Goal: Entertainment & Leisure: Consume media (video, audio)

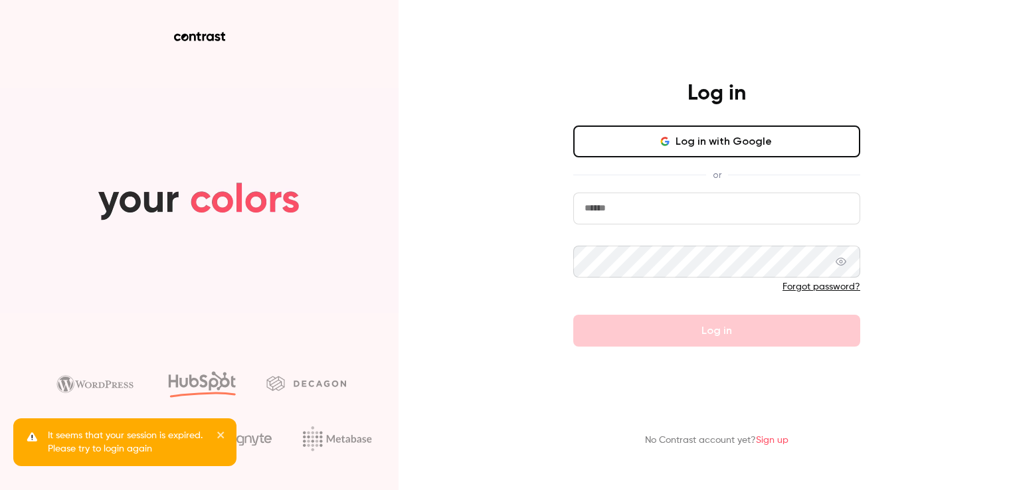
type input "**********"
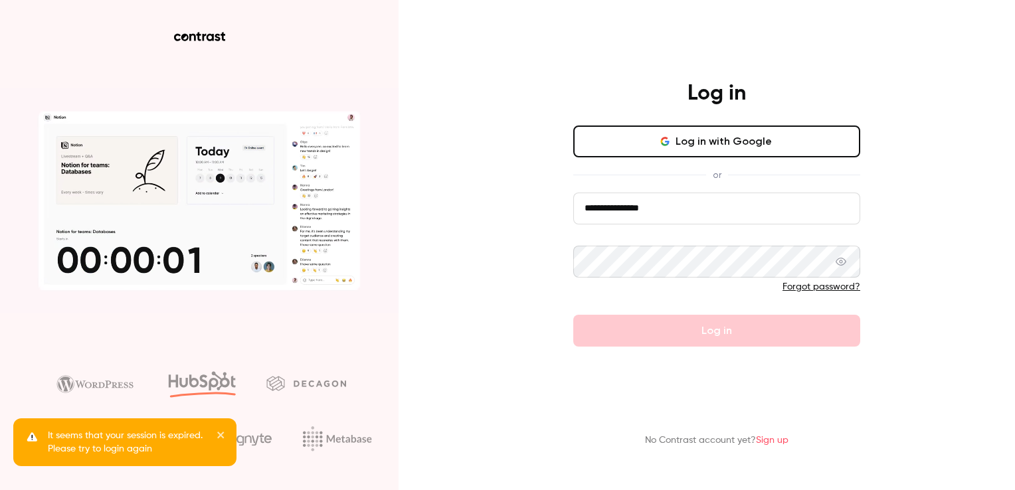
click at [739, 335] on form "**********" at bounding box center [716, 270] width 287 height 154
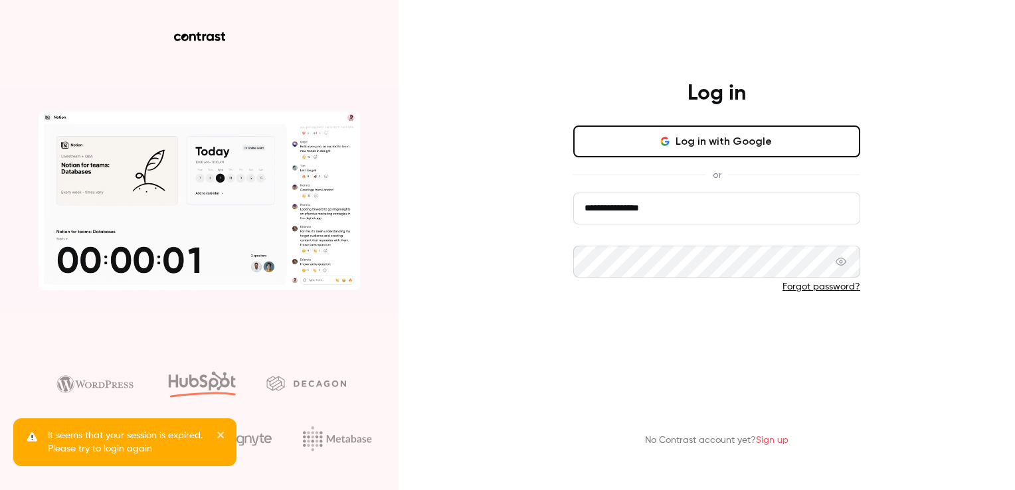
click at [726, 339] on button "Log in" at bounding box center [716, 331] width 287 height 32
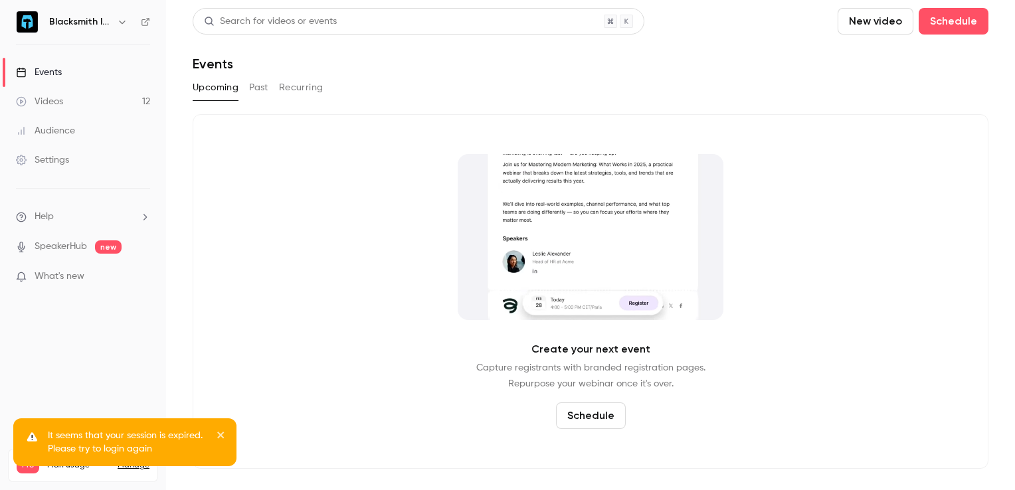
click at [215, 436] on div "It seems that your session is expired. Please try to login again" at bounding box center [120, 442] width 193 height 27
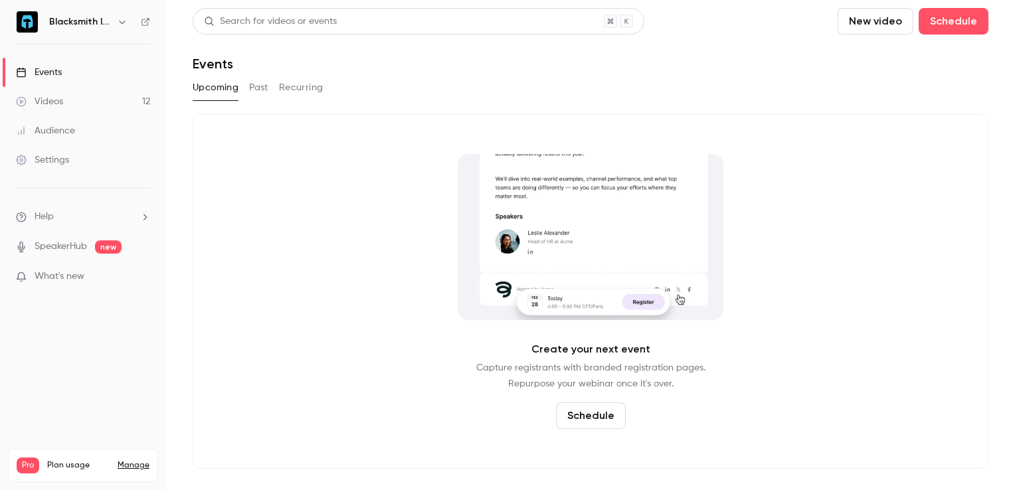
drag, startPoint x: 134, startPoint y: 397, endPoint x: 147, endPoint y: 378, distance: 23.4
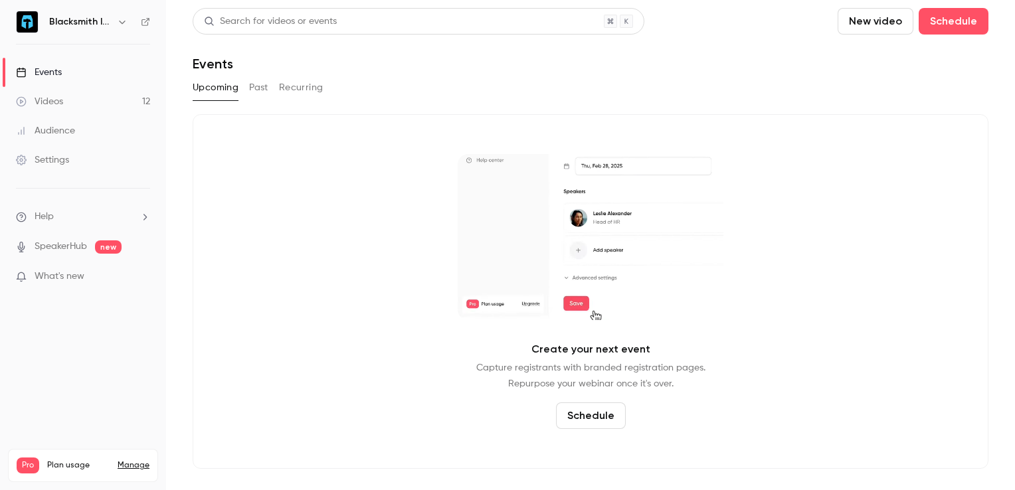
click at [134, 460] on link "Manage" at bounding box center [134, 465] width 32 height 11
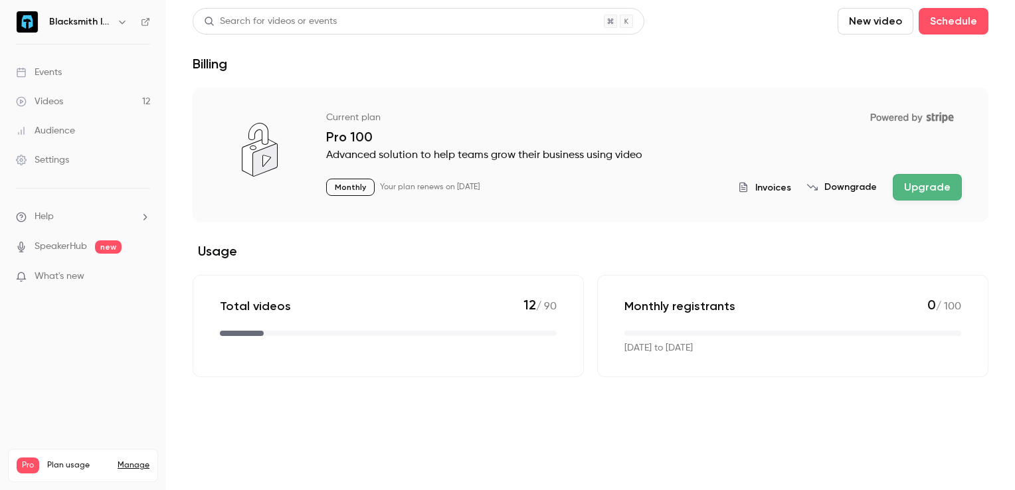
click at [96, 153] on link "Settings" at bounding box center [83, 159] width 166 height 29
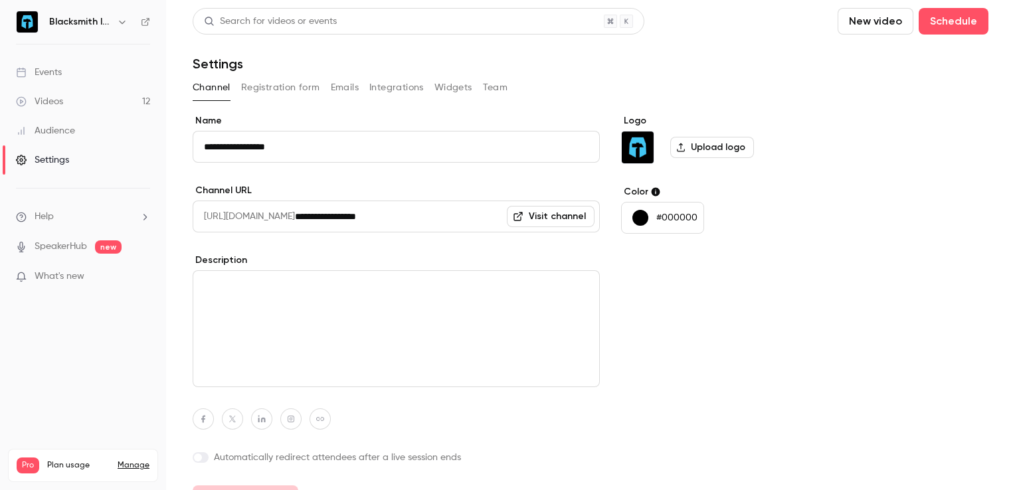
click at [118, 27] on icon "button" at bounding box center [122, 22] width 11 height 11
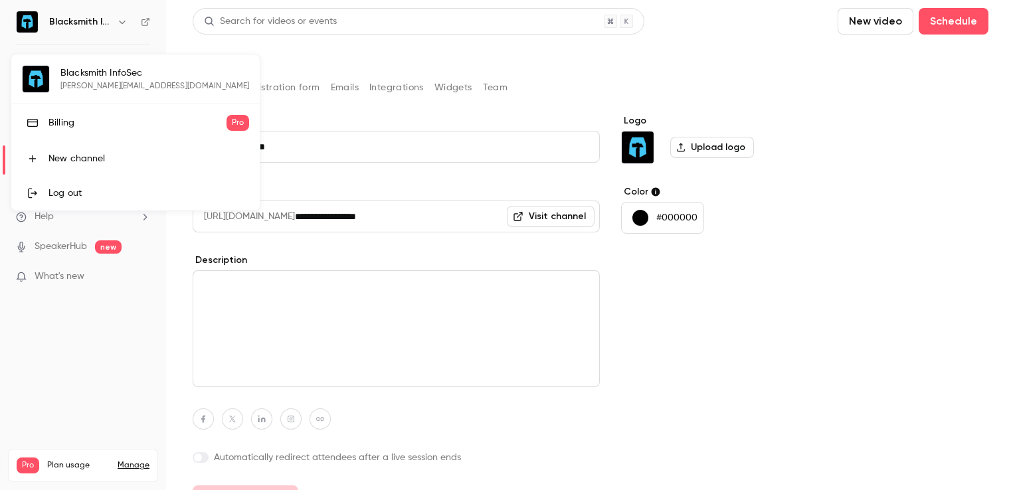
click at [107, 398] on div at bounding box center [507, 245] width 1015 height 490
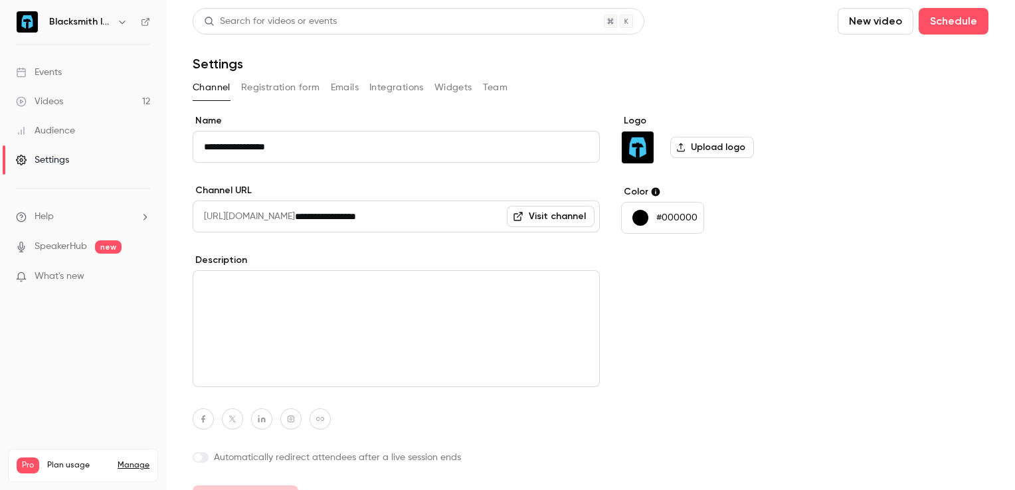
click at [58, 103] on div "Videos" at bounding box center [39, 101] width 47 height 13
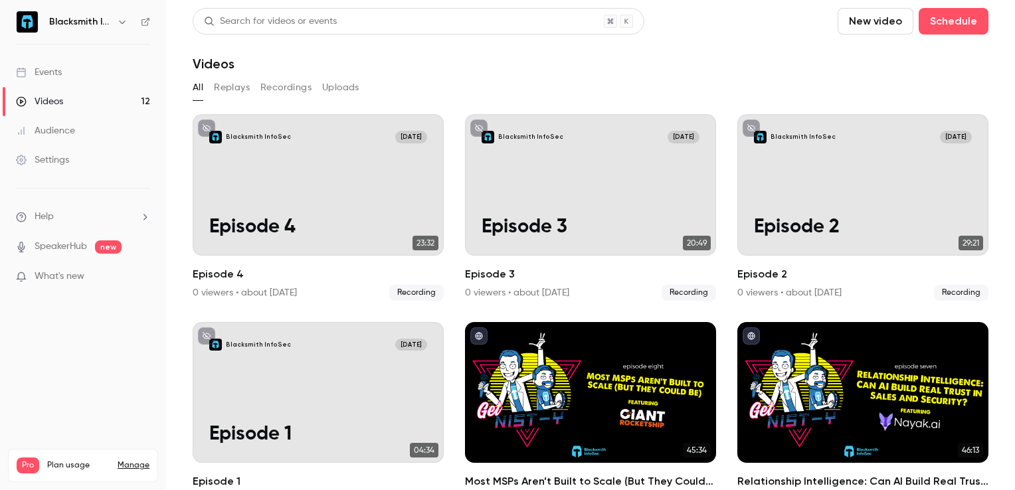
click at [282, 90] on button "Recordings" at bounding box center [285, 87] width 51 height 21
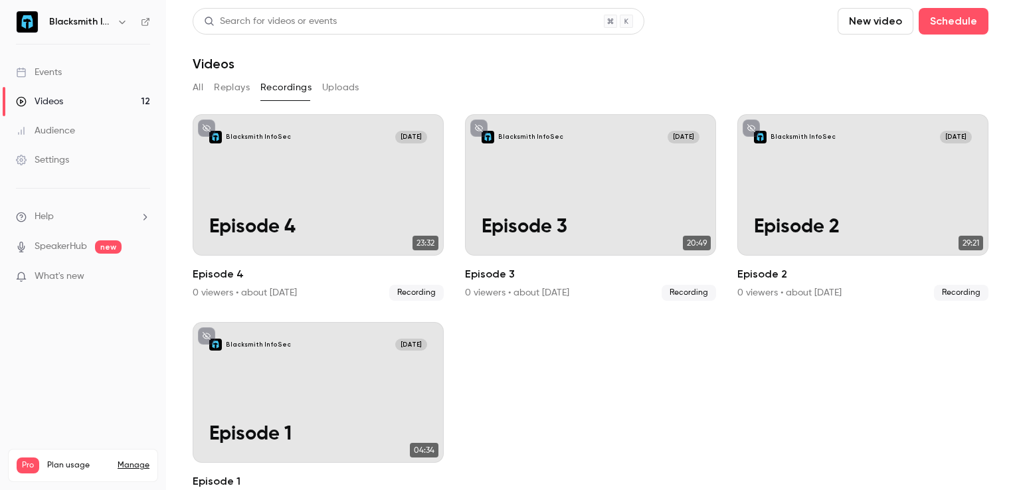
click at [201, 92] on button "All" at bounding box center [198, 87] width 11 height 21
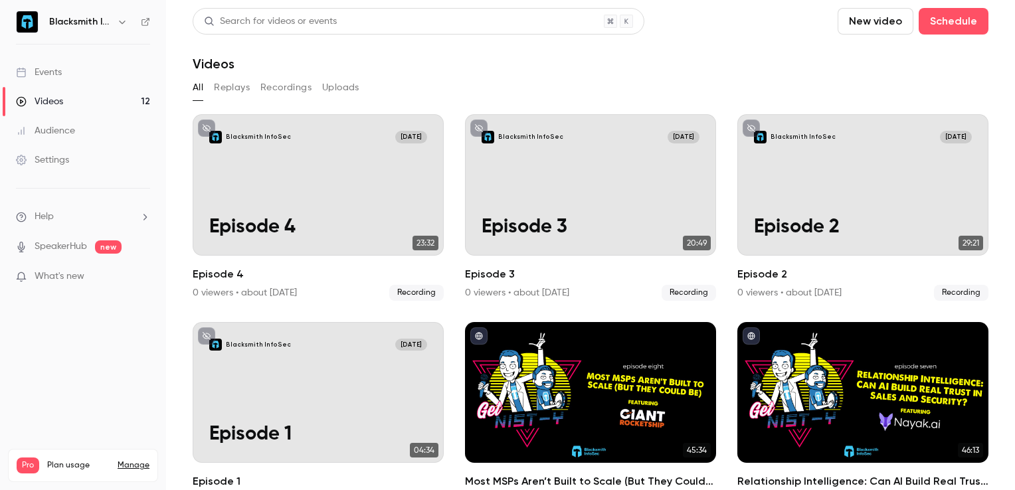
click at [290, 92] on button "Recordings" at bounding box center [285, 87] width 51 height 21
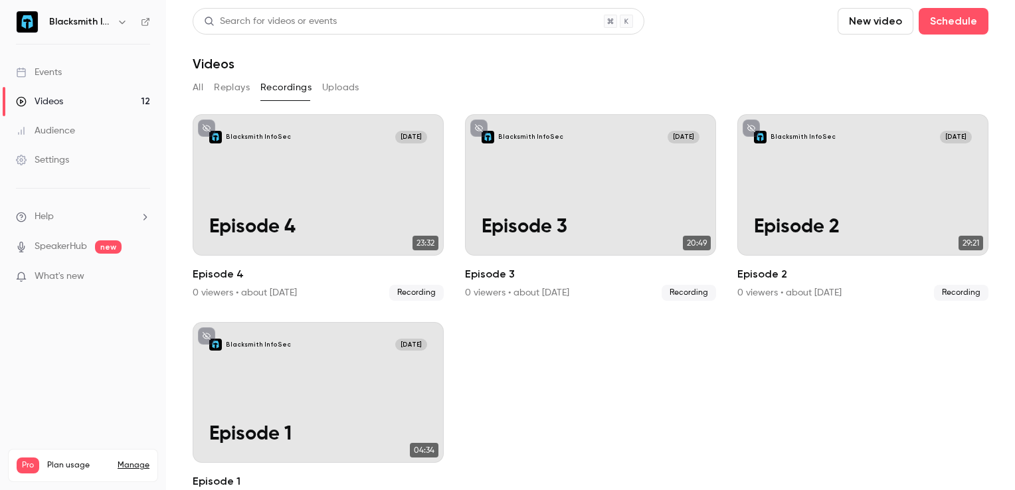
click at [199, 87] on button "All" at bounding box center [198, 87] width 11 height 21
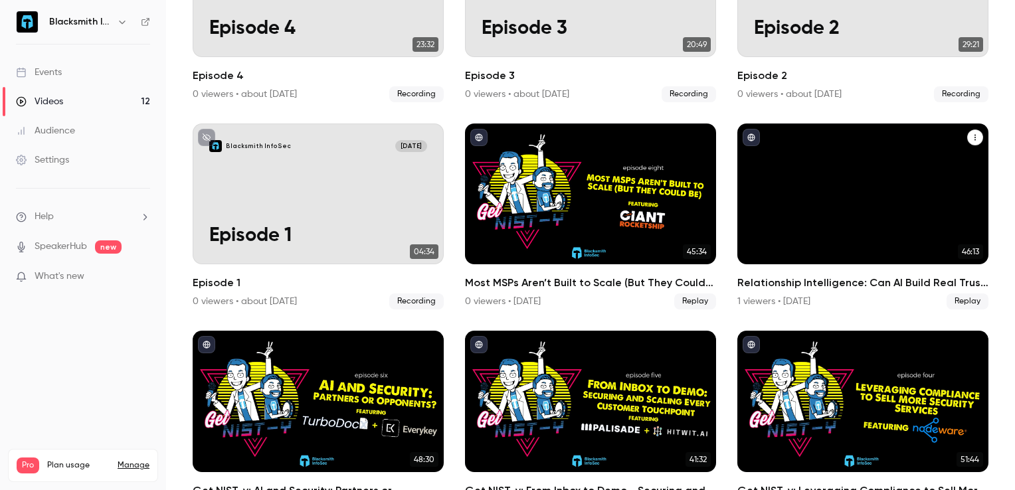
scroll to position [175, 0]
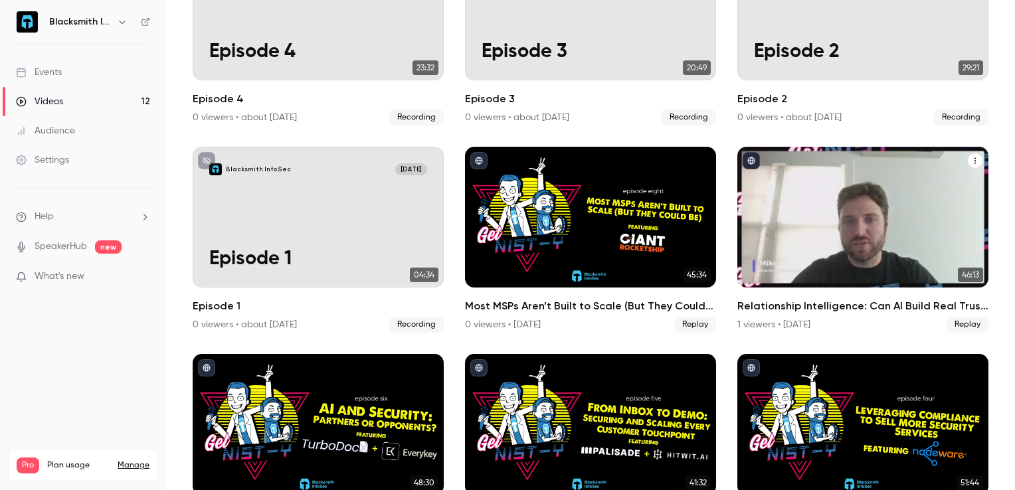
click at [971, 159] on icon "Relationship Intelligence: Can AI Build Real Trust in Sales and Security?" at bounding box center [975, 161] width 8 height 8
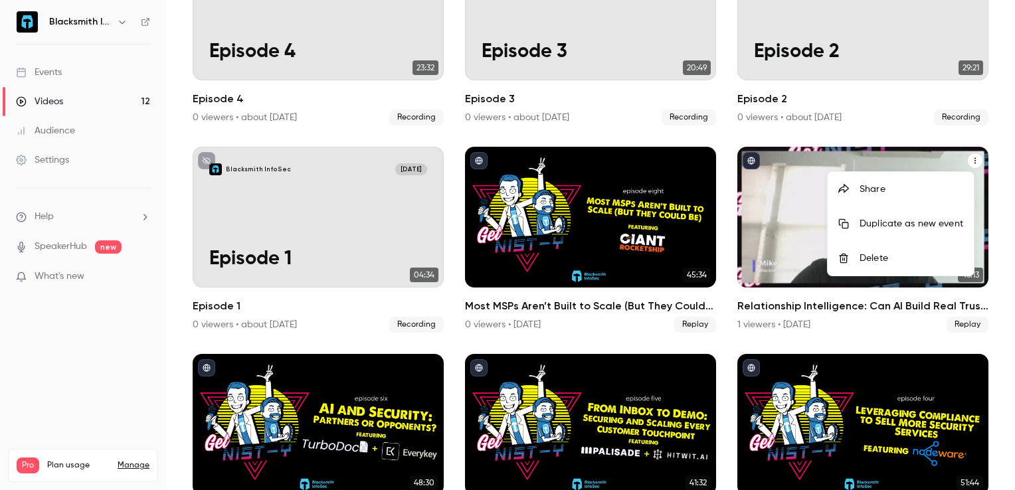
click at [762, 203] on div at bounding box center [507, 245] width 1015 height 490
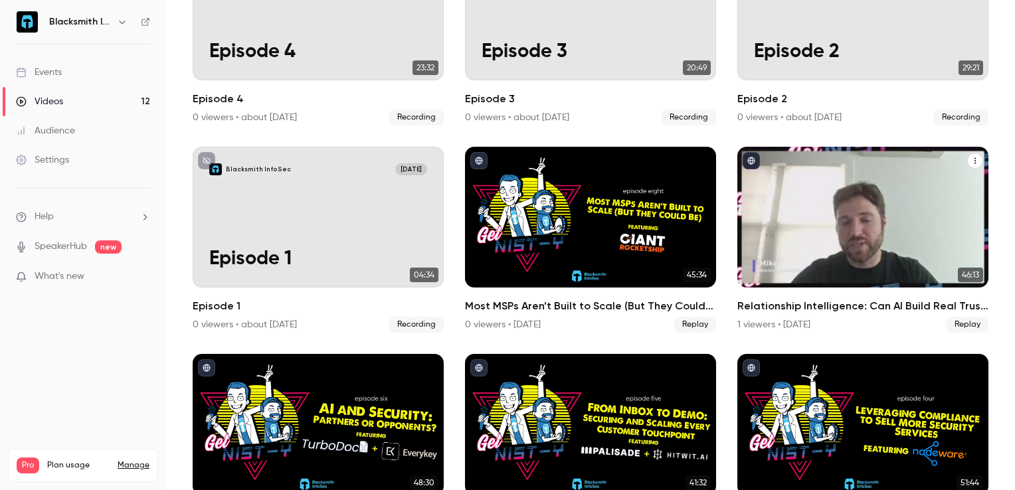
click at [822, 215] on div "Relationship Intelligence: Can AI Build Real Trust in Sales and Security?" at bounding box center [862, 217] width 251 height 141
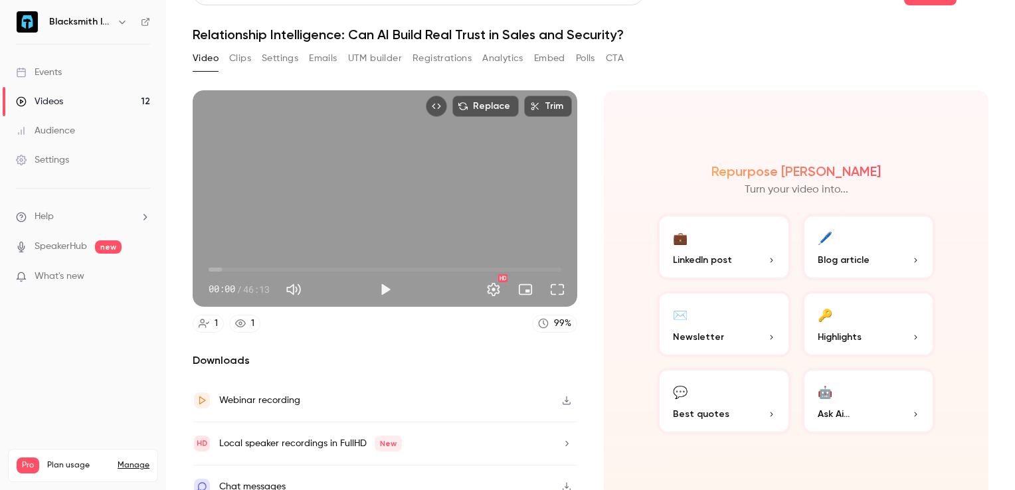
scroll to position [43, 0]
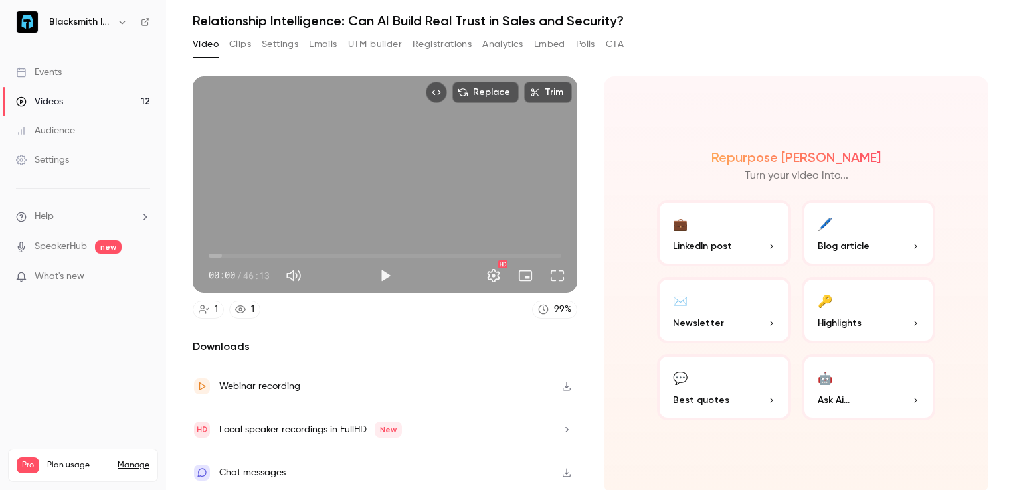
click at [566, 383] on icon "button" at bounding box center [566, 386] width 11 height 9
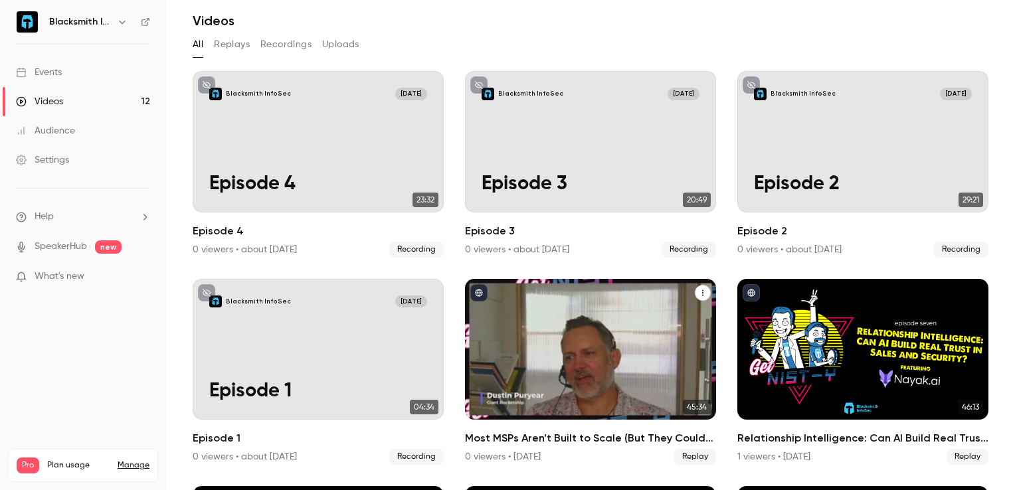
scroll to position [110, 0]
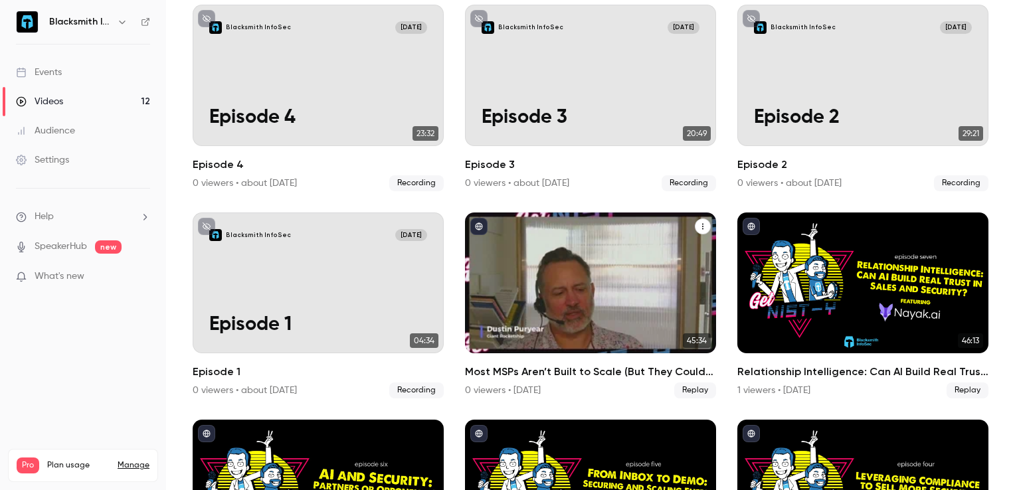
click at [699, 223] on icon "Most MSPs Aren’t Built to Scale (But They Could Be)" at bounding box center [703, 227] width 8 height 8
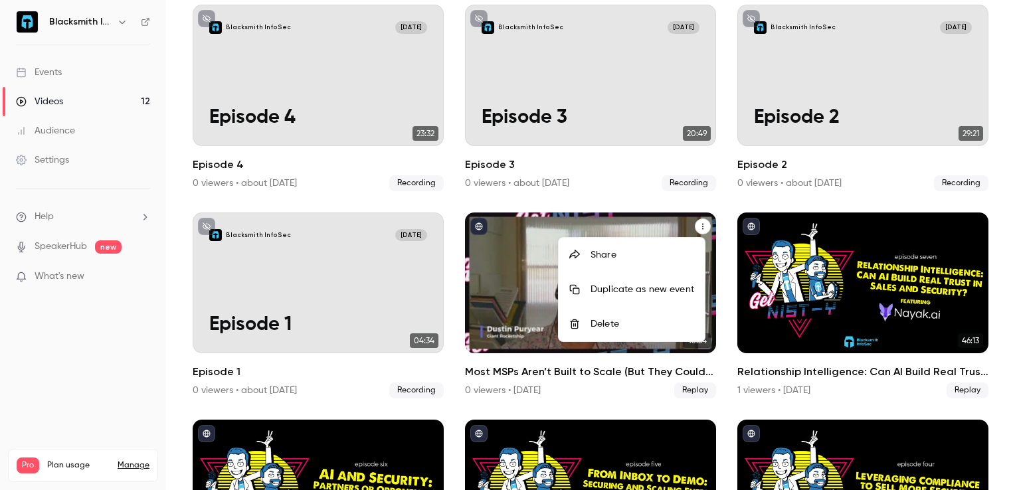
click at [591, 225] on div at bounding box center [507, 245] width 1015 height 490
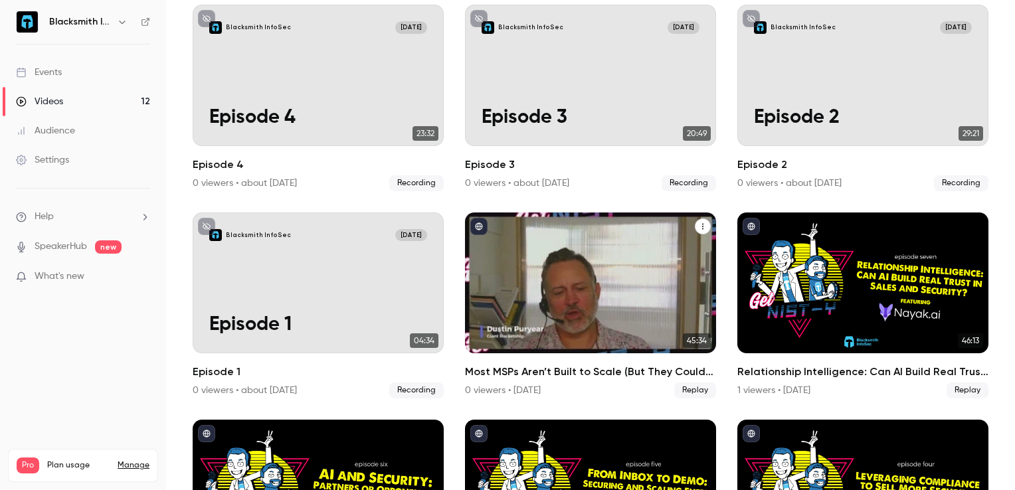
click at [595, 222] on div "Most MSPs Aren’t Built to Scale (But They Could Be)" at bounding box center [590, 283] width 251 height 141
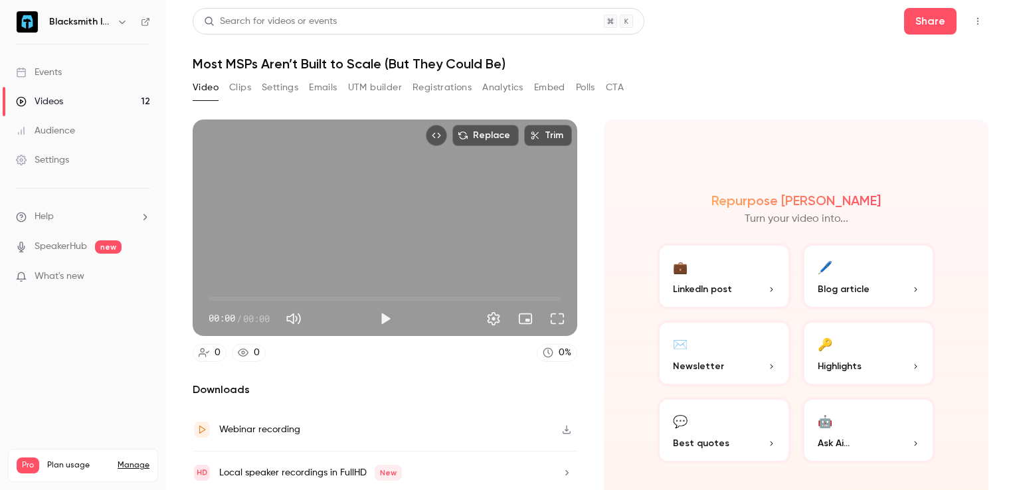
click at [968, 29] on button "Top Bar Actions" at bounding box center [977, 21] width 21 height 21
click at [767, 70] on div at bounding box center [507, 245] width 1015 height 490
click at [556, 426] on button "button" at bounding box center [566, 429] width 21 height 21
